Goal: Obtain resource: Obtain resource

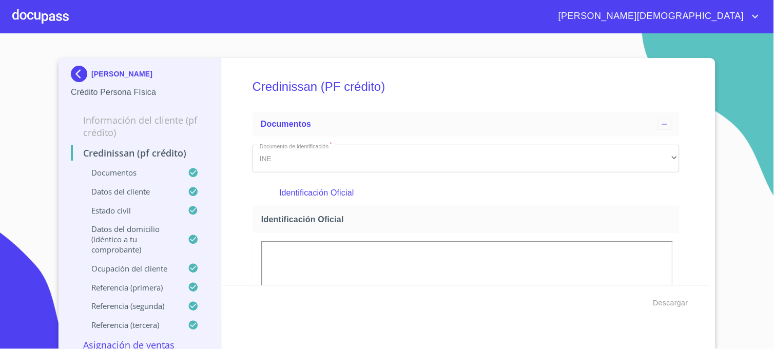
click at [75, 72] on img at bounding box center [81, 74] width 21 height 16
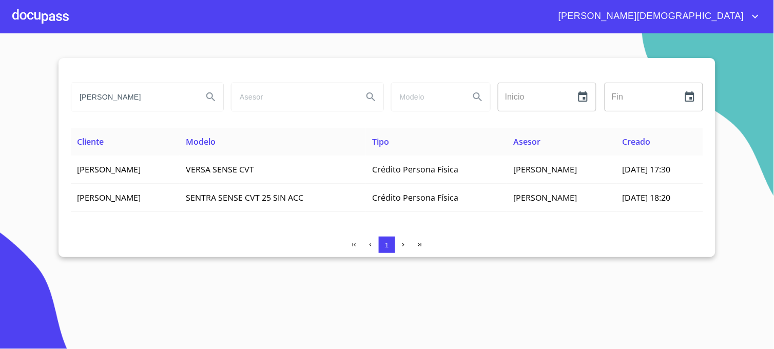
drag, startPoint x: 137, startPoint y: 99, endPoint x: 36, endPoint y: 99, distance: 100.5
click at [36, 99] on section "[PERSON_NAME] Inicio ​ Fin ​ Cliente Modelo Tipo Asesor Creado [PERSON_NAME] VE…" at bounding box center [387, 190] width 774 height 315
type input "[PERSON_NAME]"
click at [208, 103] on icon "Search" at bounding box center [211, 97] width 12 height 12
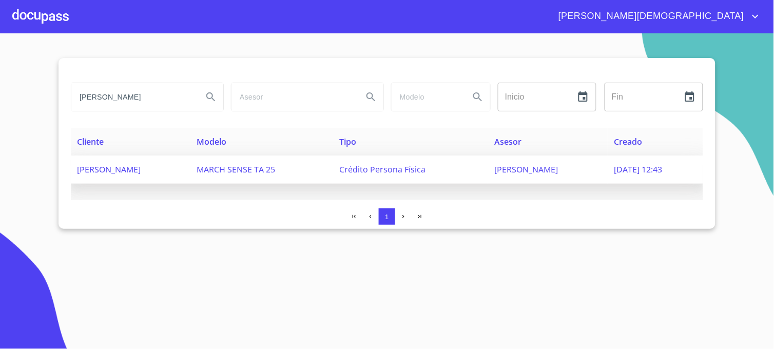
click at [528, 169] on span "[PERSON_NAME]" at bounding box center [526, 169] width 64 height 11
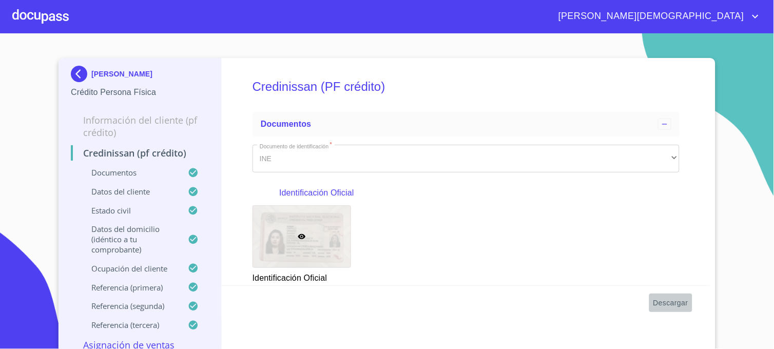
click at [653, 302] on span "Descargar" at bounding box center [670, 302] width 35 height 13
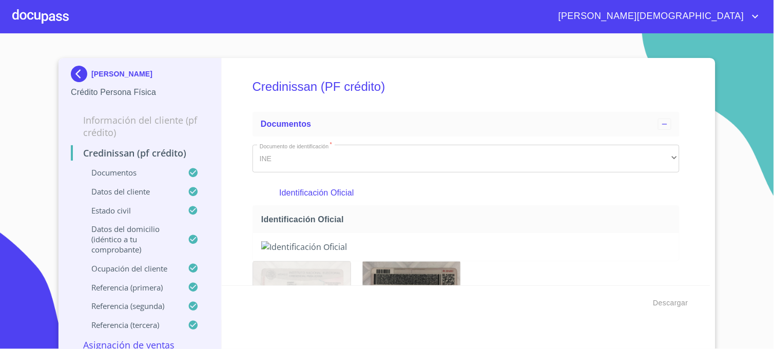
click at [74, 75] on img at bounding box center [81, 74] width 21 height 16
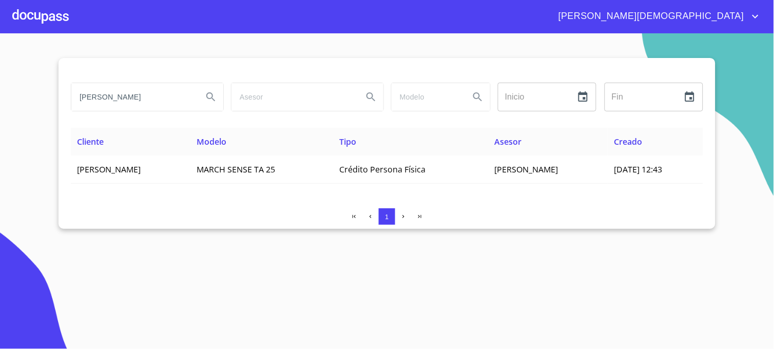
drag, startPoint x: 159, startPoint y: 98, endPoint x: 38, endPoint y: 99, distance: 120.5
click at [38, 99] on section "[PERSON_NAME] Inicio ​ Fin ​ Cliente Modelo Tipo Asesor Creado [PERSON_NAME] SE…" at bounding box center [387, 190] width 774 height 315
click at [214, 95] on icon "Search" at bounding box center [211, 97] width 12 height 12
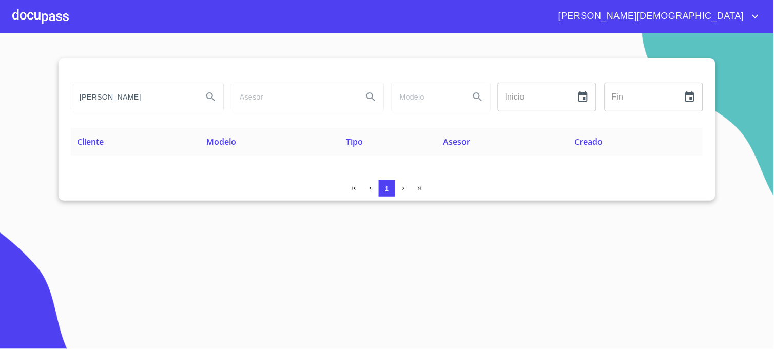
click at [188, 100] on input "[PERSON_NAME]" at bounding box center [132, 97] width 123 height 28
type input "[PERSON_NAME]"
click at [212, 97] on icon "Search" at bounding box center [210, 96] width 9 height 9
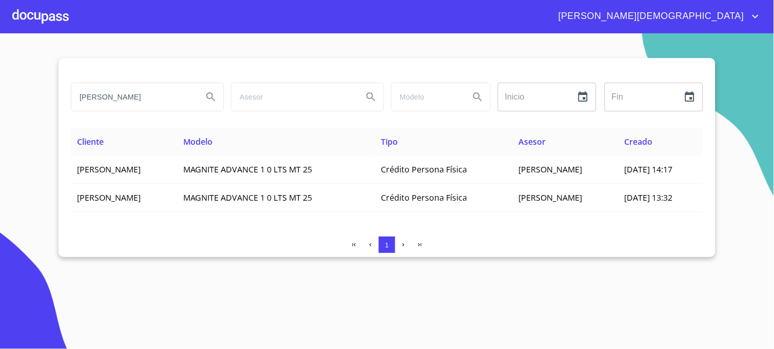
click at [740, 195] on section "[PERSON_NAME] Inicio ​ Fin ​ Cliente Modelo Tipo Asesor Creado [PERSON_NAME] AD…" at bounding box center [387, 190] width 774 height 315
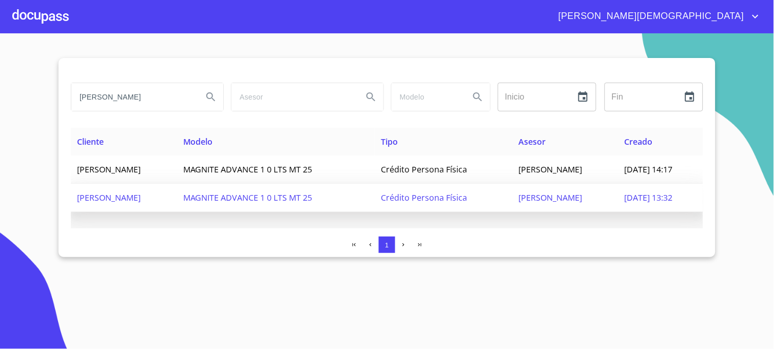
click at [635, 197] on span "[DATE] 13:32" at bounding box center [648, 197] width 48 height 11
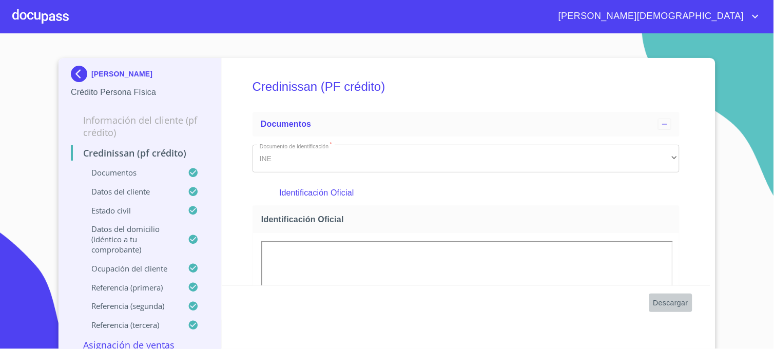
click at [667, 304] on span "Descargar" at bounding box center [670, 302] width 35 height 13
click at [79, 74] on img at bounding box center [81, 74] width 21 height 16
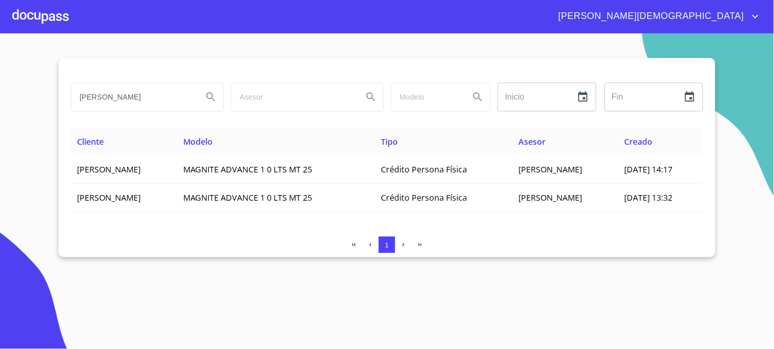
drag, startPoint x: 139, startPoint y: 95, endPoint x: 24, endPoint y: 103, distance: 115.1
click at [25, 103] on section "[PERSON_NAME] Inicio ​ Fin ​ Cliente Modelo Tipo Asesor Creado [PERSON_NAME] AD…" at bounding box center [387, 190] width 774 height 315
type input "MARQUEZ RETANO"
click at [210, 100] on icon "Search" at bounding box center [211, 97] width 12 height 12
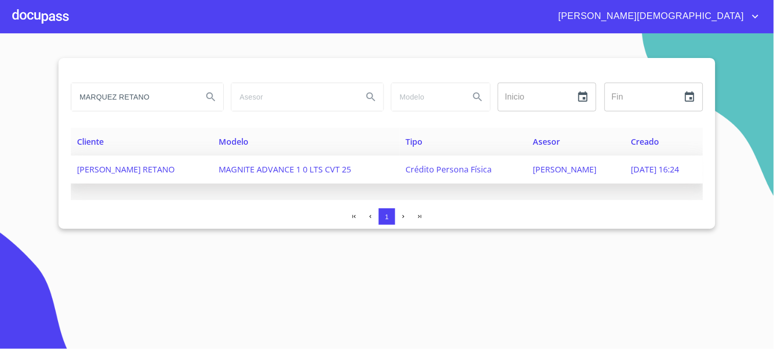
click at [566, 172] on span "[PERSON_NAME]" at bounding box center [564, 169] width 64 height 11
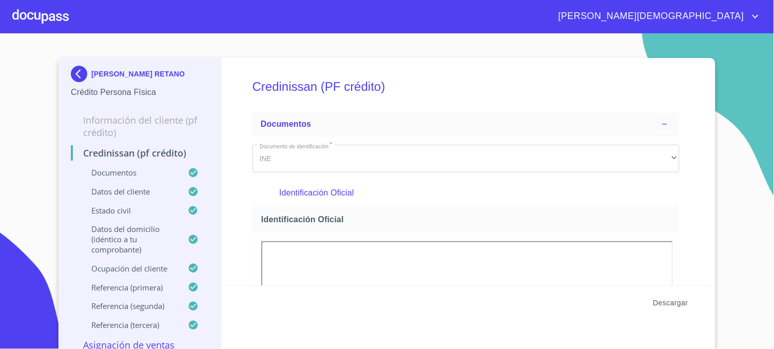
click at [664, 301] on span "Descargar" at bounding box center [670, 302] width 35 height 13
